Goal: Information Seeking & Learning: Learn about a topic

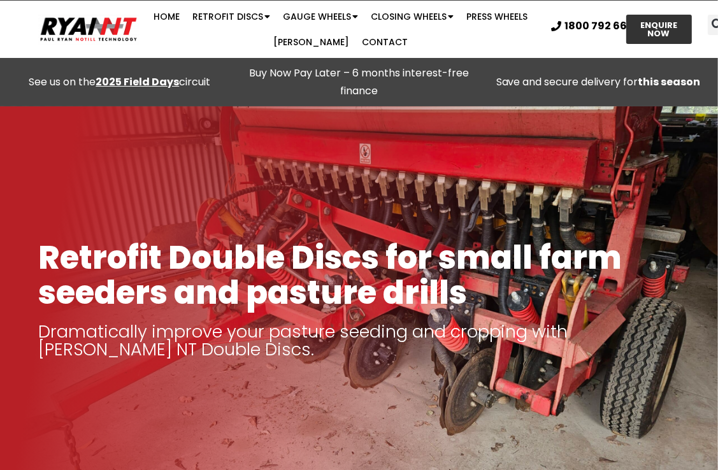
click at [143, 80] on strong "2025 Field Days" at bounding box center [137, 82] width 83 height 15
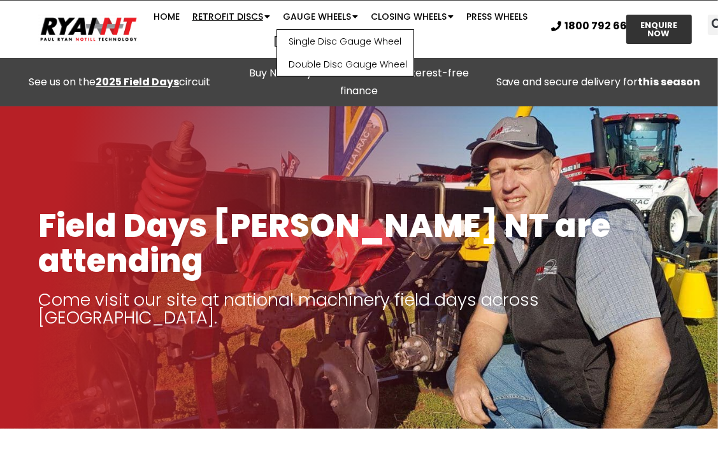
click at [244, 11] on link "Retrofit Discs" at bounding box center [231, 16] width 90 height 25
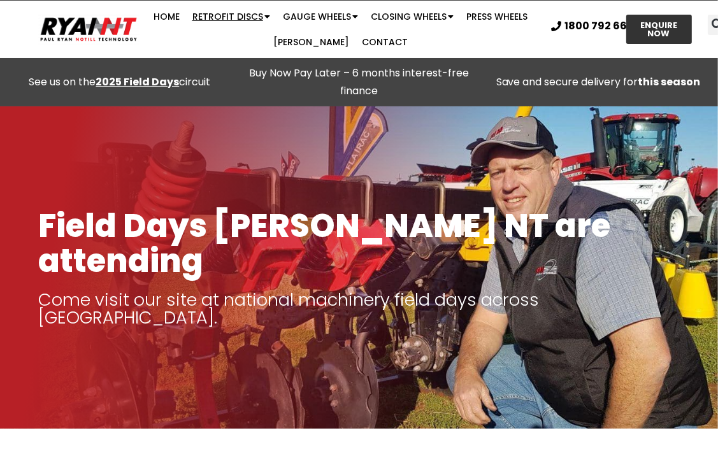
click at [243, 15] on link "Retrofit Discs" at bounding box center [231, 16] width 90 height 25
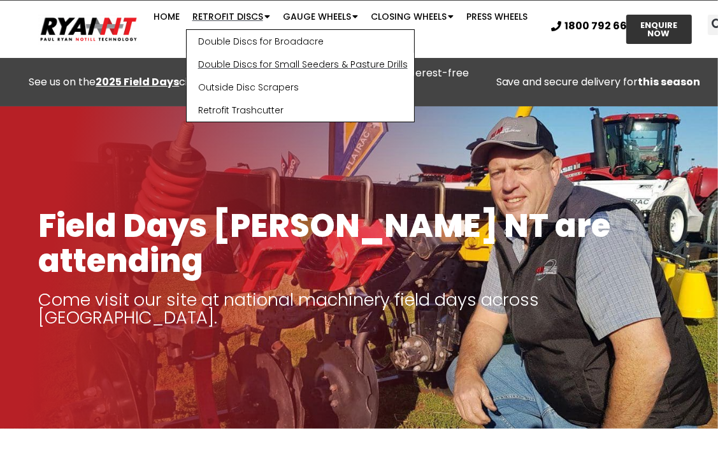
click at [257, 62] on link "Double Discs for Small Seeders & Pasture Drills" at bounding box center [301, 64] width 228 height 23
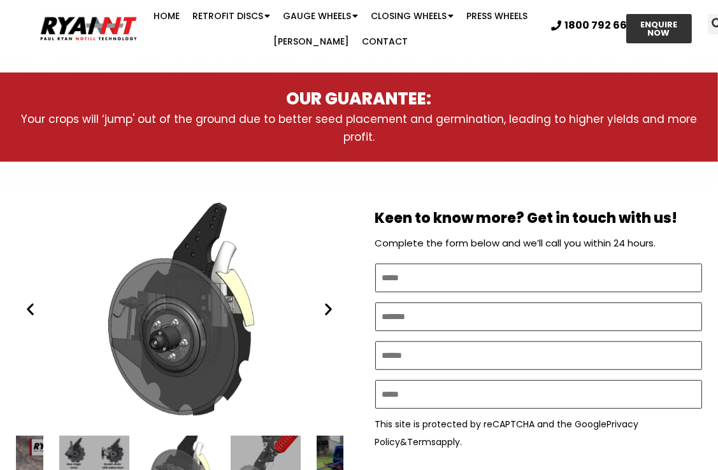
scroll to position [743, 0]
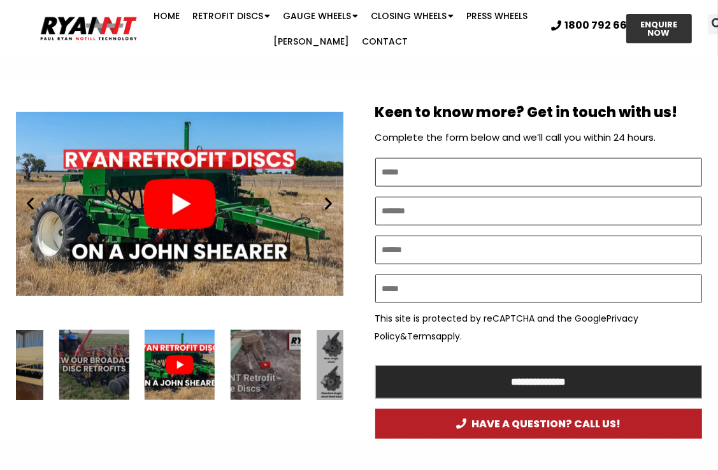
click at [178, 201] on div "Play" at bounding box center [180, 204] width 328 height 220
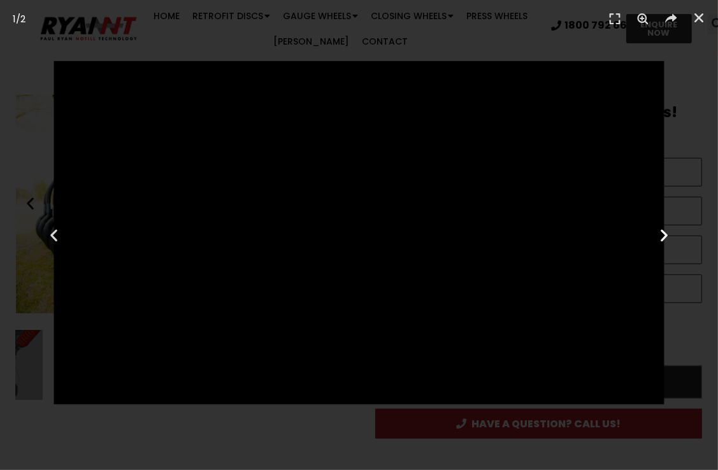
click at [665, 235] on icon "Next slide" at bounding box center [664, 236] width 16 height 16
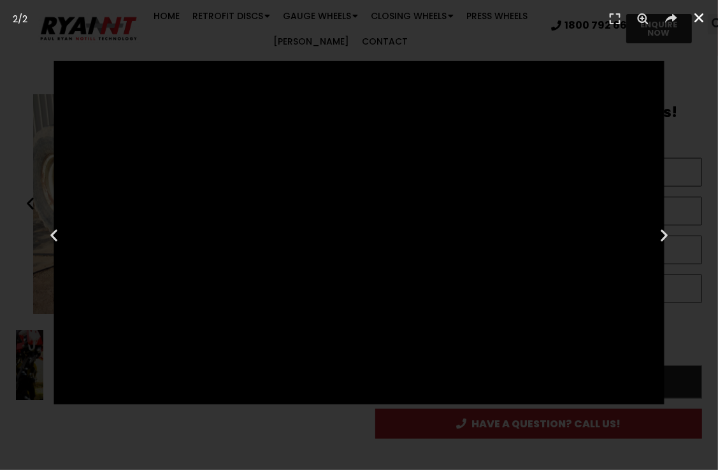
click at [702, 16] on icon "Close (Esc)" at bounding box center [699, 17] width 13 height 13
